Goal: Transaction & Acquisition: Book appointment/travel/reservation

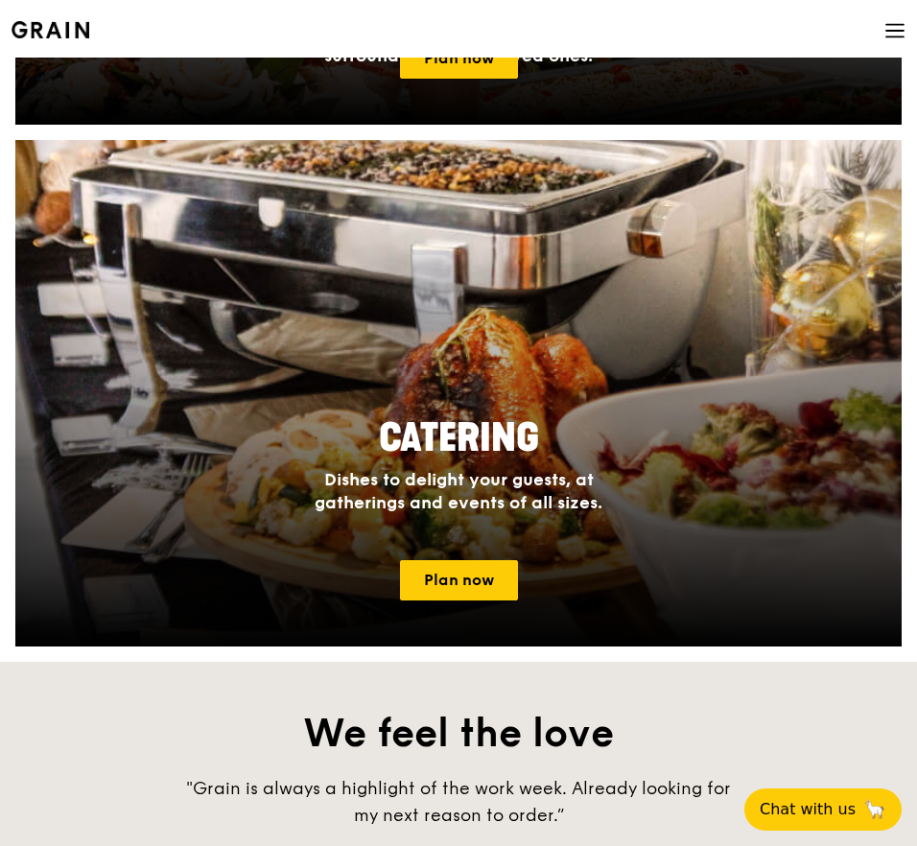
scroll to position [1505, 0]
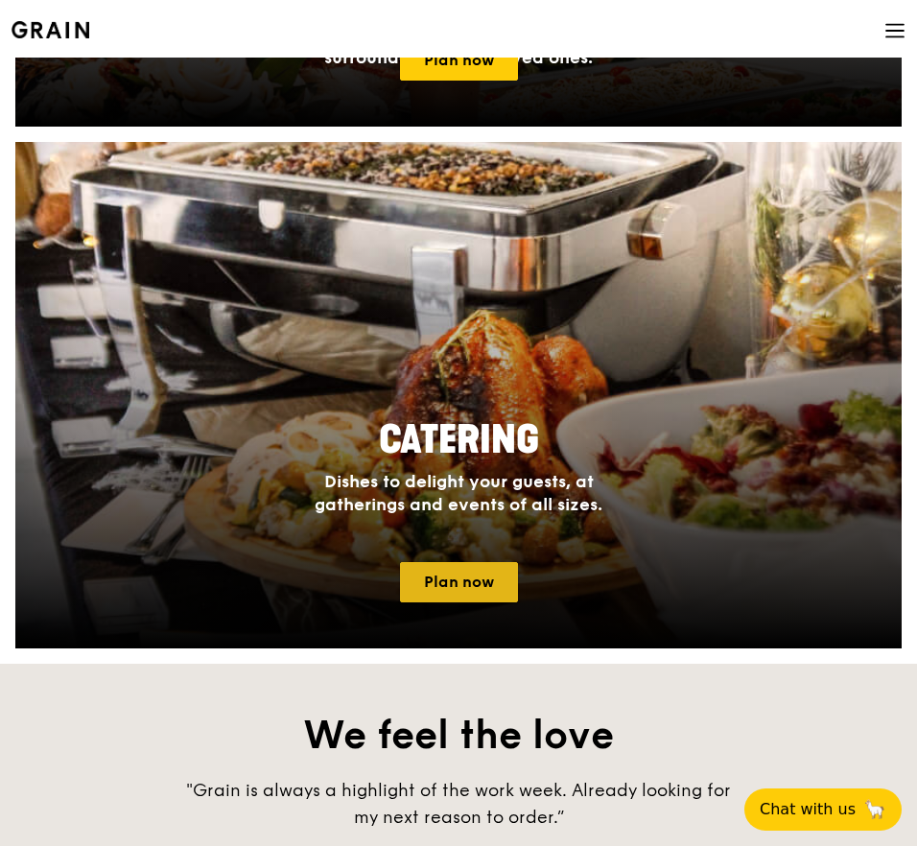
click at [456, 597] on link "Plan now" at bounding box center [459, 582] width 118 height 40
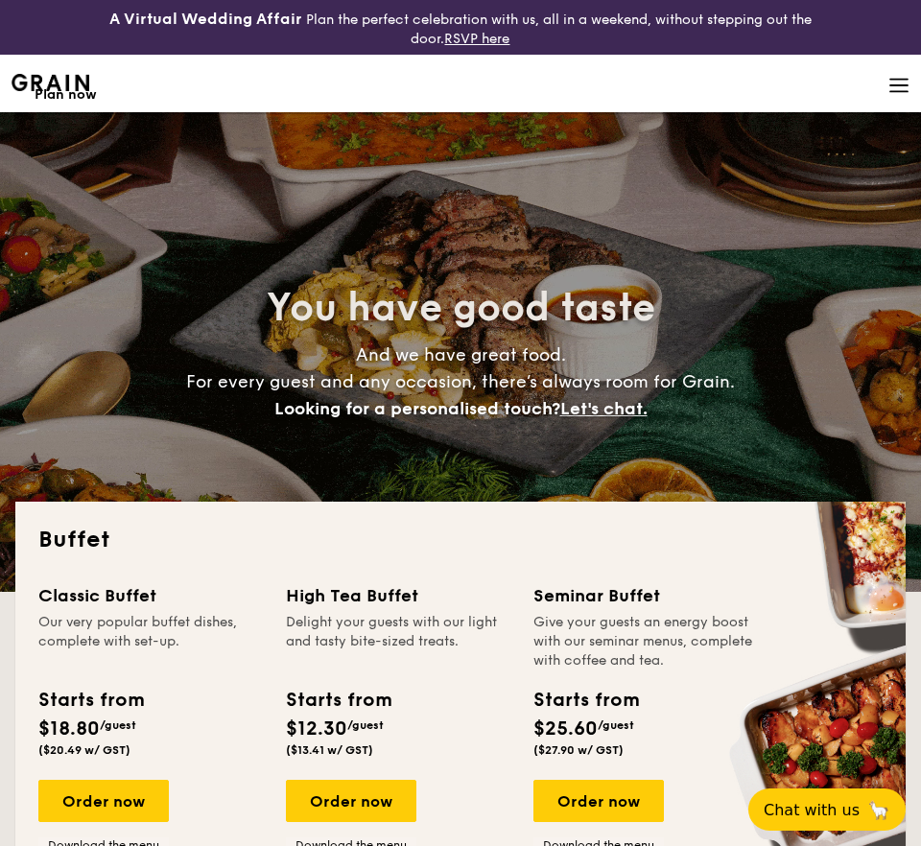
select select
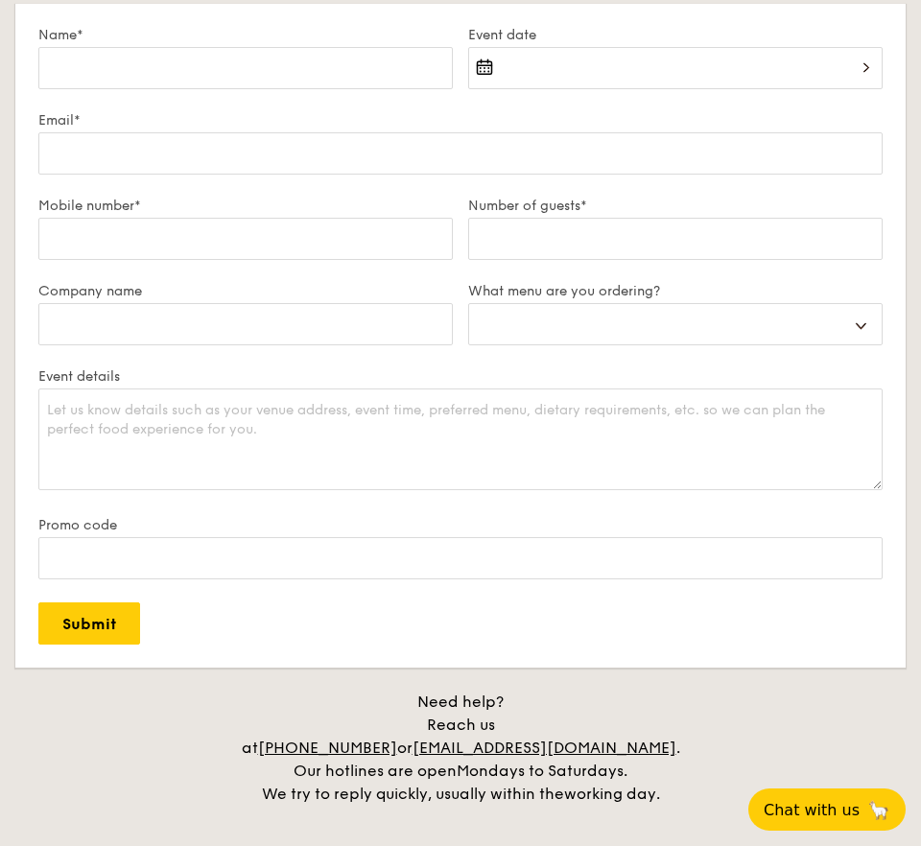
scroll to position [3529, 0]
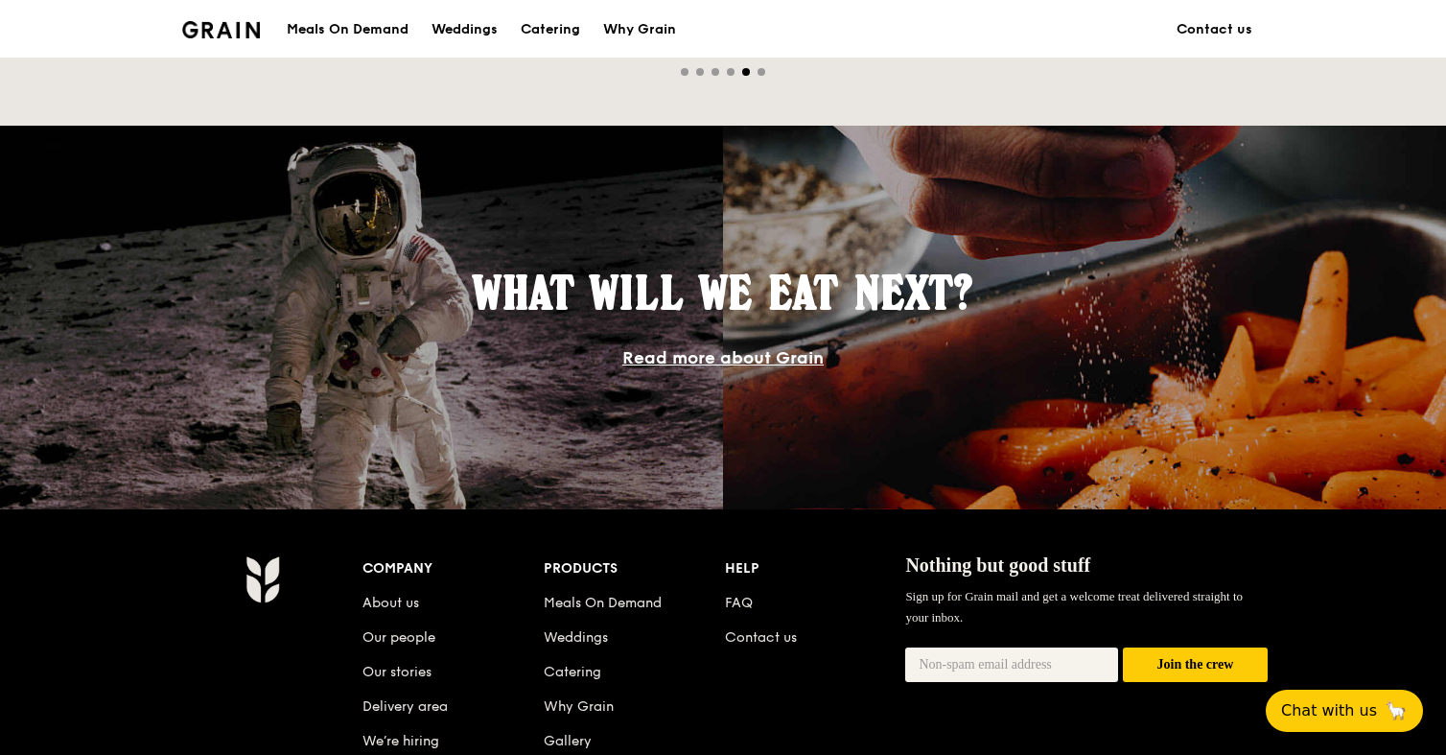
scroll to position [1522, 0]
